Goal: Information Seeking & Learning: Learn about a topic

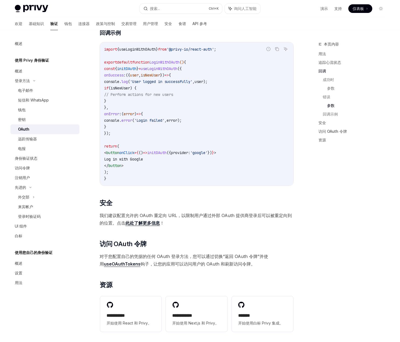
scroll to position [1017, 0]
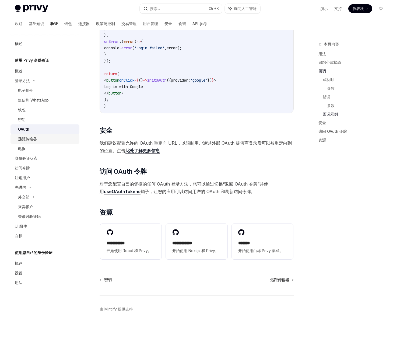
click at [40, 138] on div "远距传输器" at bounding box center [47, 139] width 58 height 6
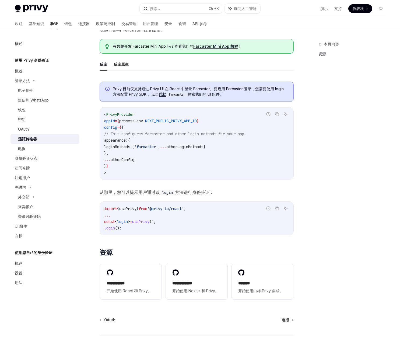
scroll to position [108, 0]
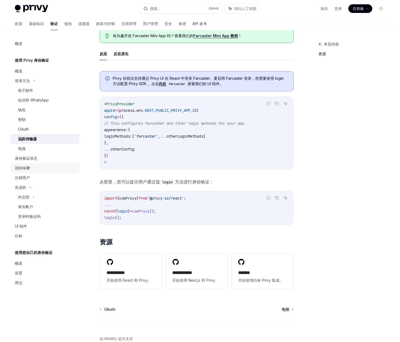
click at [23, 169] on font "访问令牌" at bounding box center [22, 168] width 15 height 5
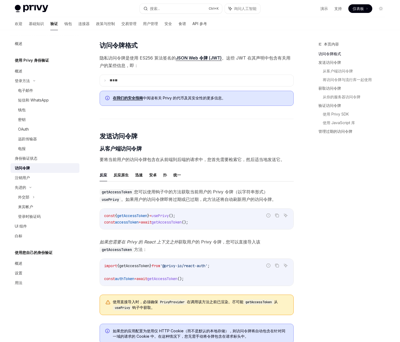
scroll to position [162, 0]
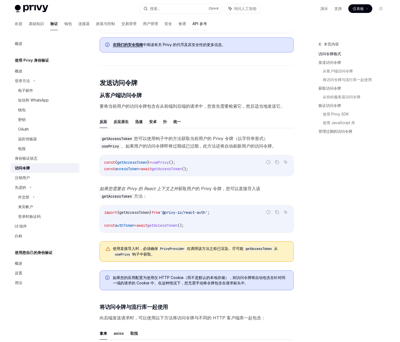
click at [193, 22] on font "API 参考" at bounding box center [200, 23] width 15 height 5
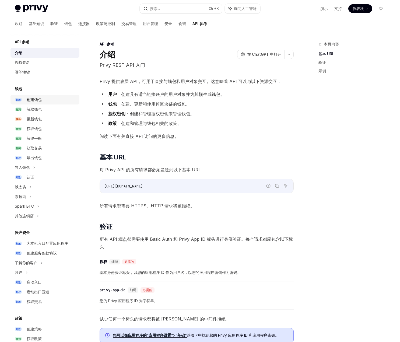
click at [34, 97] on font "创建钱包" at bounding box center [34, 99] width 15 height 5
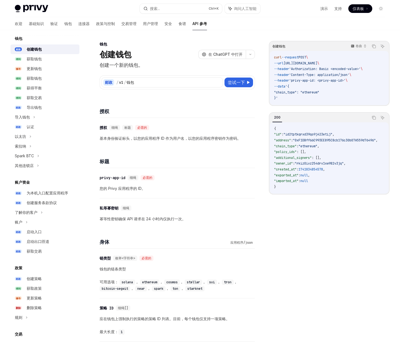
scroll to position [54, 0]
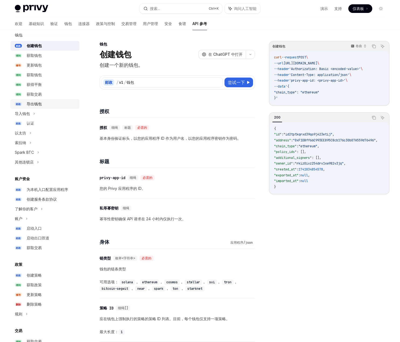
click at [37, 103] on font "导出钱包" at bounding box center [34, 104] width 15 height 5
type textarea "*"
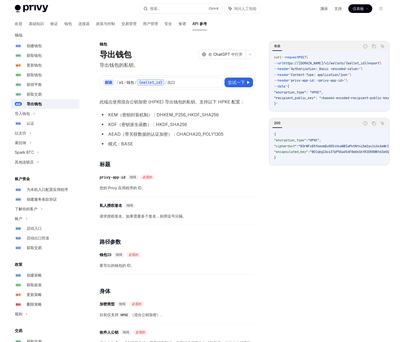
click at [324, 9] on font "演示" at bounding box center [325, 8] width 8 height 5
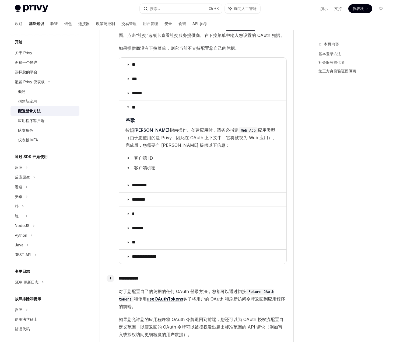
scroll to position [3, 0]
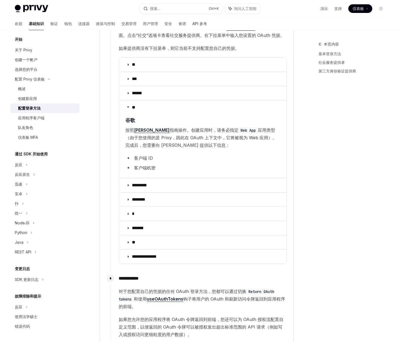
drag, startPoint x: 360, startPoint y: 146, endPoint x: 357, endPoint y: 145, distance: 3.2
click at [360, 146] on div "本页内容 基本登录方法 社会服务提供者 第三方身份验证提供商" at bounding box center [349, 191] width 82 height 301
click at [166, 6] on button "搜索... Ctrl +K" at bounding box center [181, 9] width 82 height 10
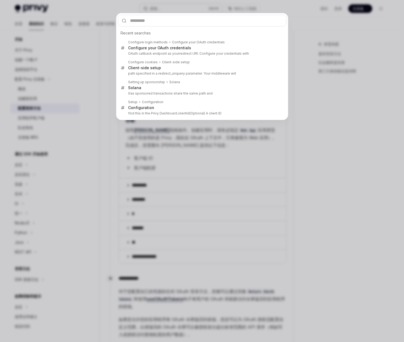
type input "**********"
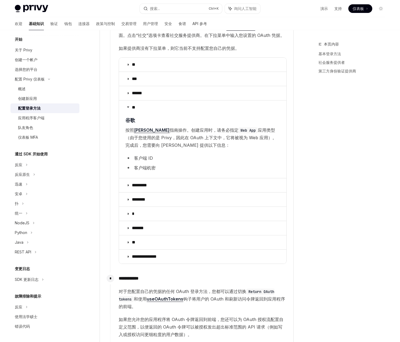
type textarea "*"
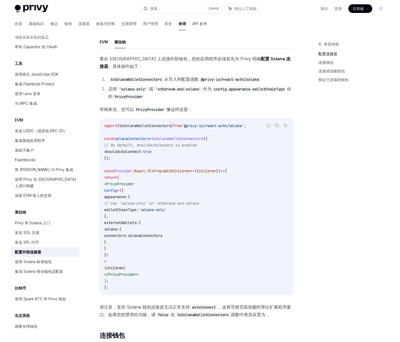
scroll to position [611, 0]
click at [162, 235] on span "solanaConnectors" at bounding box center [145, 235] width 34 height 5
click at [275, 127] on icon "复制代码块中的内容" at bounding box center [277, 125] width 4 height 4
click at [340, 194] on div "本页内容 配置连接器 连接钱包 连接或创建钱包 验证已连接的钱包" at bounding box center [349, 191] width 82 height 301
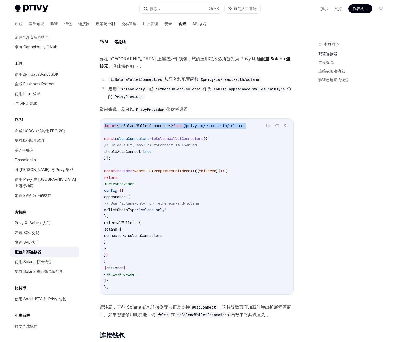
drag, startPoint x: 261, startPoint y: 125, endPoint x: 105, endPoint y: 127, distance: 156.2
click at [105, 127] on code "import { toSolanaWalletConnectors } from '@privy-io/react-auth/solana' ; const …" at bounding box center [196, 207] width 185 height 168
copy span "import { toSolanaWalletConnectors } from '@privy-io/react-auth/solana' ;"
click at [315, 162] on div "本页内容 配置连接器 连接钱包 连接或创建钱包 验证已连接的钱包" at bounding box center [349, 191] width 82 height 301
click at [315, 176] on div "本页内容 配置连接器 连接钱包 连接或创建钱包 验证已连接的钱包" at bounding box center [349, 191] width 82 height 301
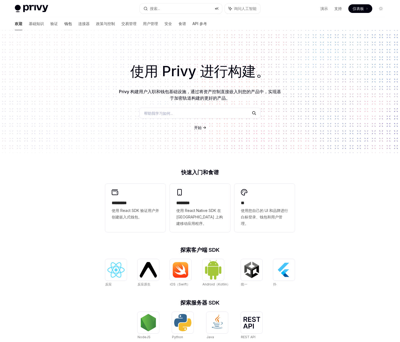
click at [64, 24] on font "钱包" at bounding box center [68, 23] width 8 height 5
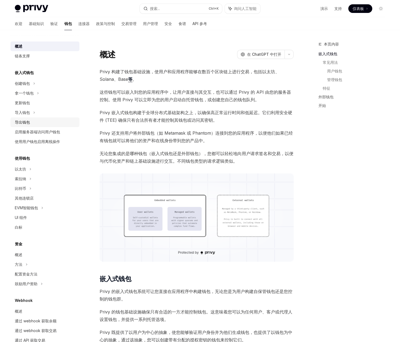
click at [28, 121] on font "导出钱包" at bounding box center [22, 122] width 15 height 5
type textarea "*"
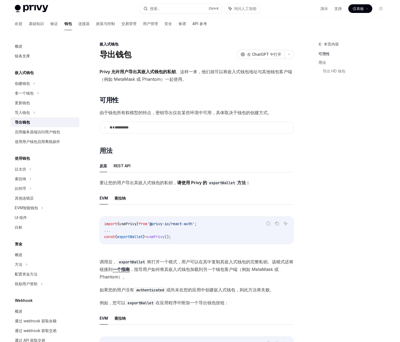
click at [131, 238] on span "exportWallet" at bounding box center [130, 236] width 26 height 5
copy span "exportWallet"
click at [337, 224] on div "本页内容 可用性 用法 导出 HD 钱包" at bounding box center [349, 191] width 82 height 301
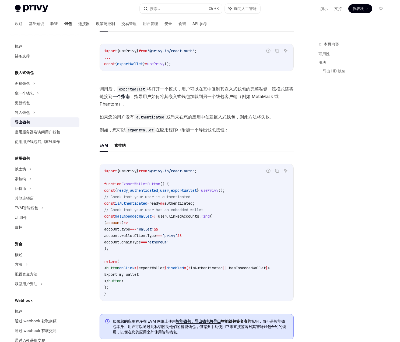
scroll to position [189, 0]
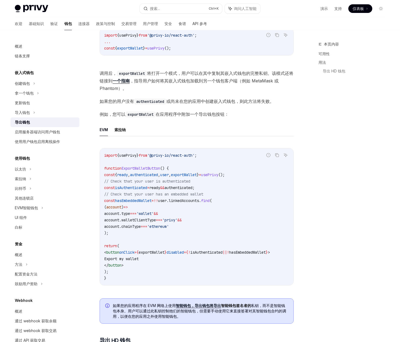
click at [197, 177] on span "exportWallet" at bounding box center [184, 174] width 26 height 5
copy span "exportWallet"
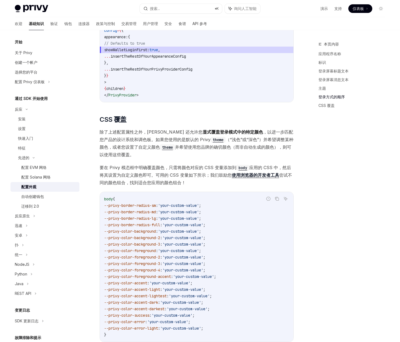
scroll to position [1157, 0]
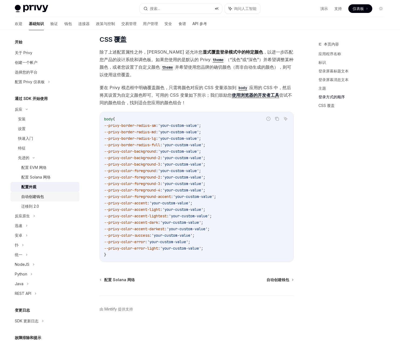
click at [51, 198] on div "自动创建钱包" at bounding box center [48, 196] width 55 height 6
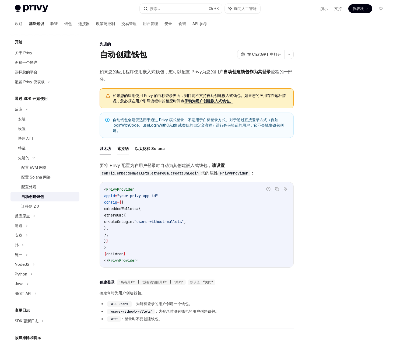
click at [123, 149] on font "索拉纳" at bounding box center [122, 148] width 11 height 5
click at [143, 148] on font "以太坊和 Solana" at bounding box center [150, 148] width 30 height 5
type textarea "*"
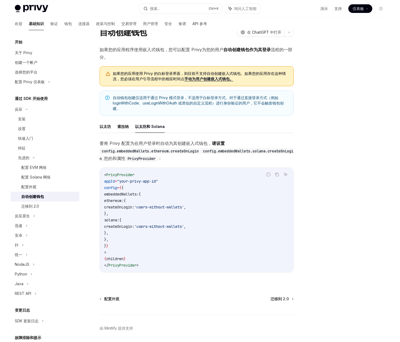
scroll to position [45, 0]
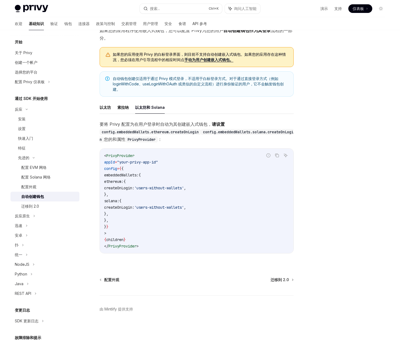
click at [322, 180] on div at bounding box center [349, 191] width 82 height 301
drag, startPoint x: 316, startPoint y: 169, endPoint x: 311, endPoint y: 168, distance: 4.6
click at [316, 169] on div at bounding box center [349, 191] width 82 height 301
